Goal: Information Seeking & Learning: Learn about a topic

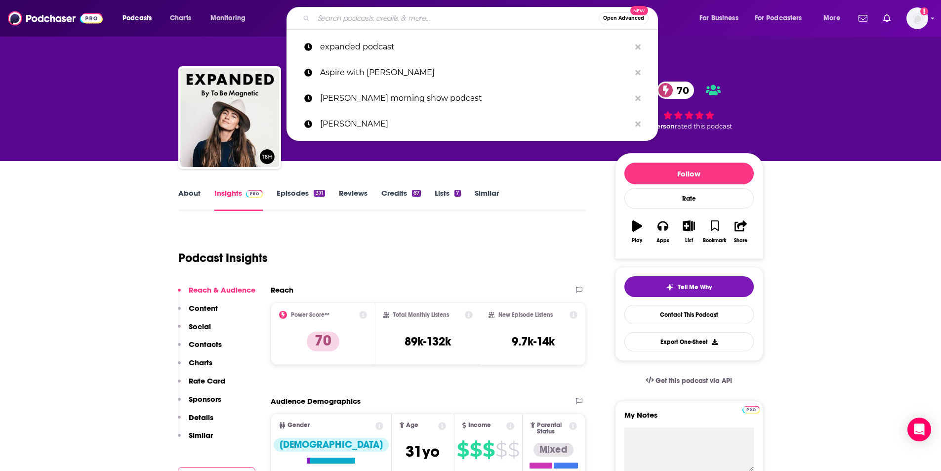
click at [424, 22] on input "Search podcasts, credits, & more..." at bounding box center [456, 18] width 285 height 16
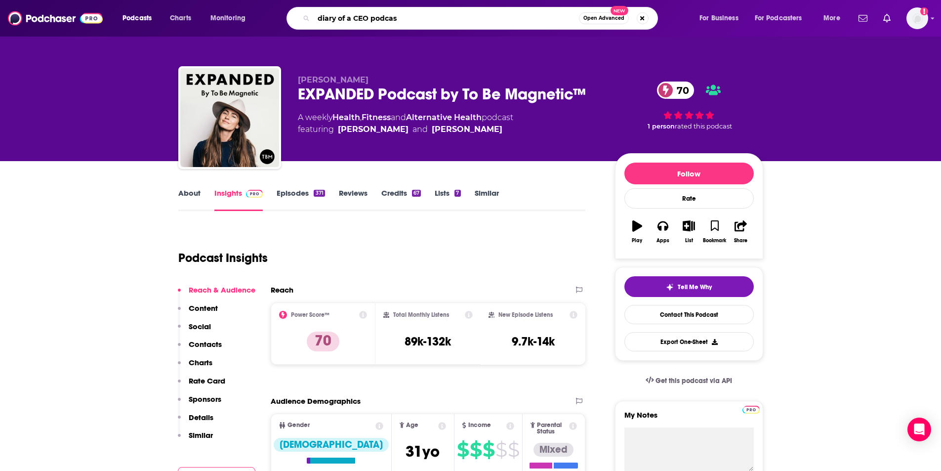
type input "diary of a CEO podcast"
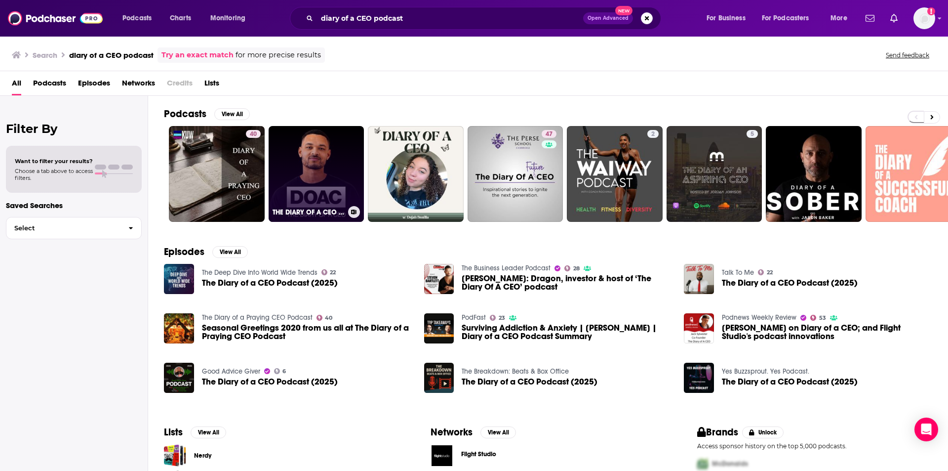
click at [306, 174] on link "THE DIARY OF A CEO ( PODCAST)" at bounding box center [317, 174] width 96 height 96
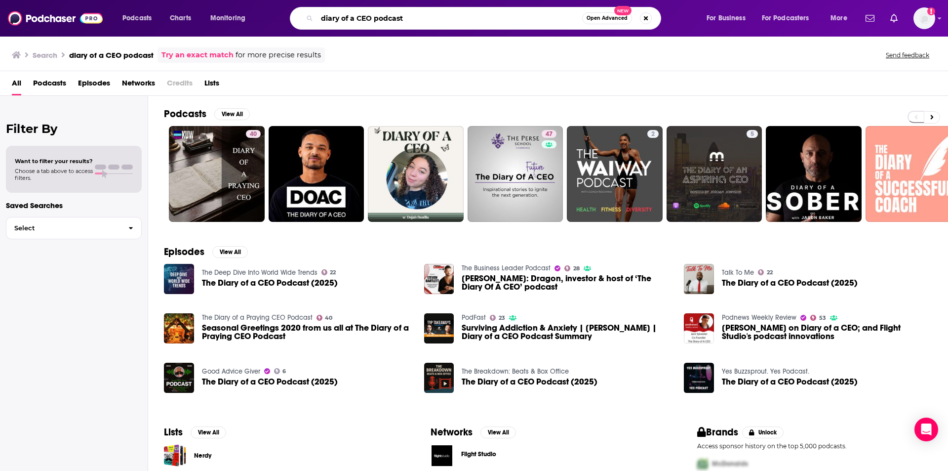
drag, startPoint x: 374, startPoint y: 18, endPoint x: 432, endPoint y: 22, distance: 57.4
click at [432, 22] on input "diary of a CEO podcast" at bounding box center [449, 18] width 265 height 16
type input "diary of a CEO"
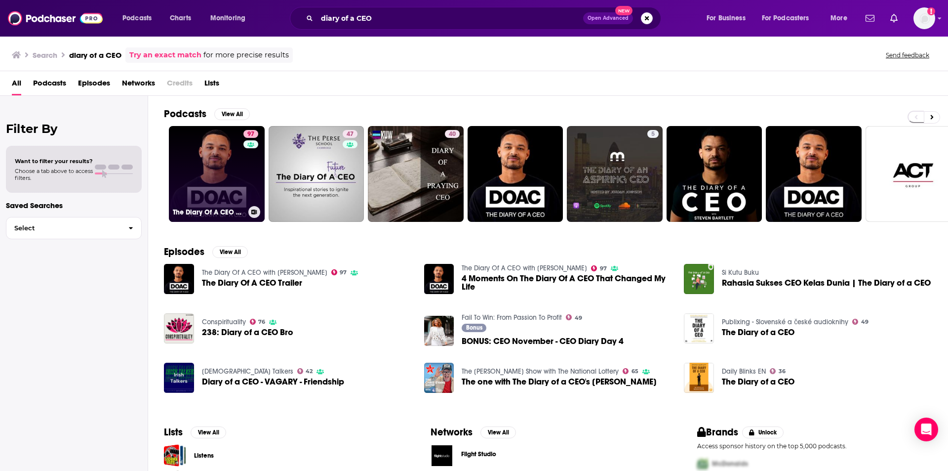
click at [207, 170] on link "97 The Diary Of A CEO with [PERSON_NAME]" at bounding box center [217, 174] width 96 height 96
